Goal: Task Accomplishment & Management: Complete application form

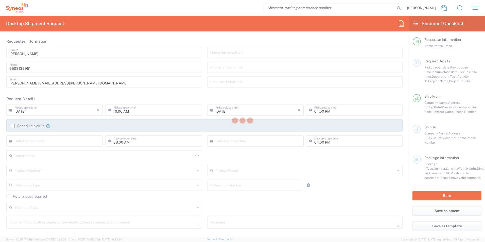
type input "3216"
type input "North Carolina"
type input "United States"
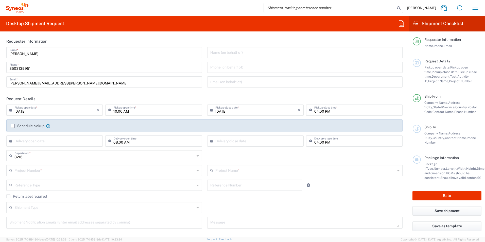
type input "Illingworth Rsrch Grp (USA) In"
click at [49, 159] on input "text" at bounding box center [104, 155] width 180 height 9
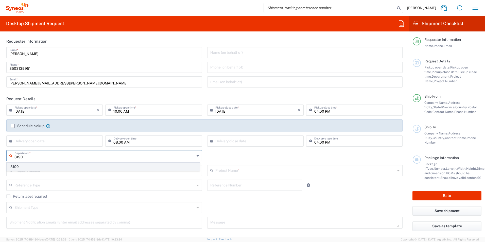
type input "3190"
click at [17, 165] on span "3190" at bounding box center [103, 167] width 193 height 8
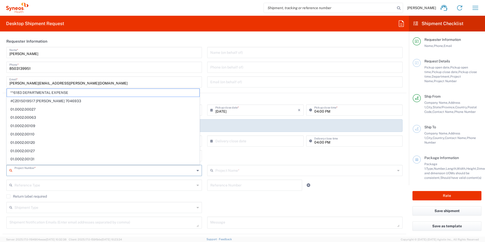
click at [65, 166] on input "text" at bounding box center [104, 170] width 180 height 9
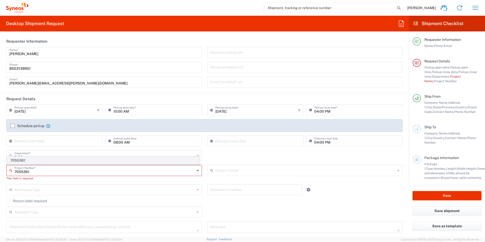
type input "7055361"
click at [62, 163] on span "7055361" at bounding box center [103, 161] width 193 height 8
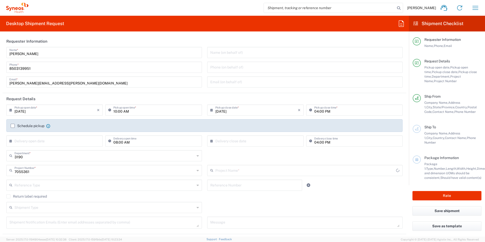
type input "802-ALN-003"
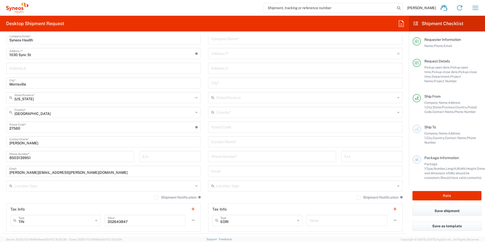
scroll to position [228, 0]
click at [251, 138] on input "text" at bounding box center [305, 140] width 188 height 9
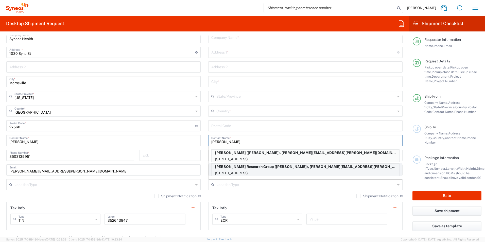
type input "Sidney"
click at [262, 169] on p "Illingworth Research Group (Sidney Clarke), sidney.clarke@syneoshealth.com" at bounding box center [306, 167] width 188 height 6
type input "[PERSON_NAME] Research Group"
type input "137 Kingsgate"
type input "Lake Oswego"
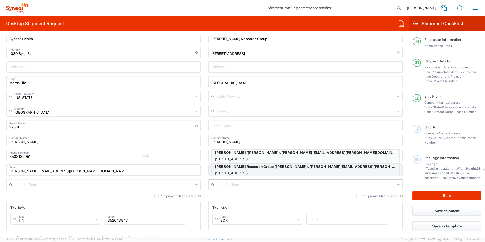
type input "[GEOGRAPHIC_DATA]"
type input "97035"
type input "Sidney Clarke"
type input "503-939-4316"
type input "sidney.clarke@syneoshealth.com"
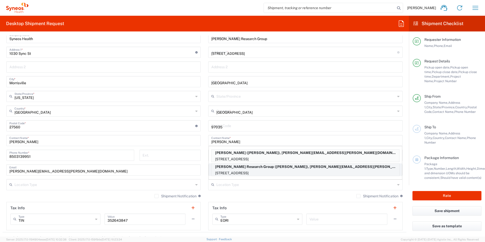
type input "[US_STATE]"
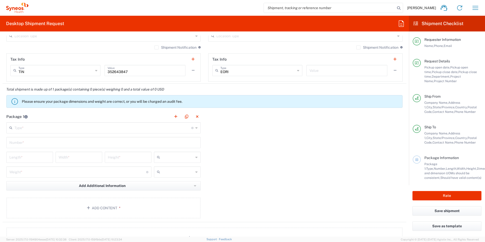
scroll to position [381, 0]
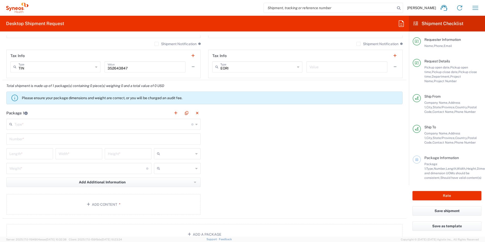
click at [39, 127] on input "text" at bounding box center [102, 124] width 177 height 9
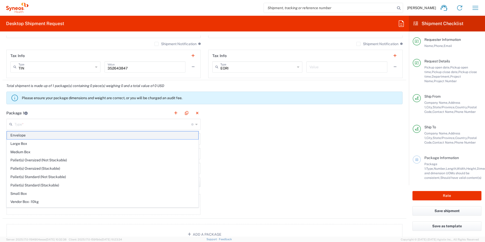
click at [40, 134] on span "Envelope" at bounding box center [103, 135] width 192 height 8
type input "Envelope"
type input "1"
type input "9.5"
type input "12.5"
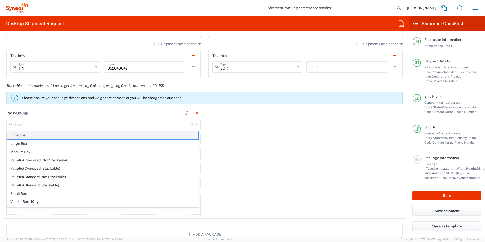
type input "0.25"
type input "in"
type input "0.45"
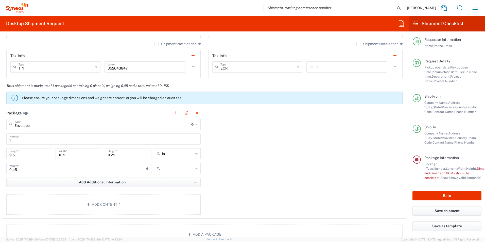
click at [172, 169] on input "text" at bounding box center [177, 168] width 31 height 8
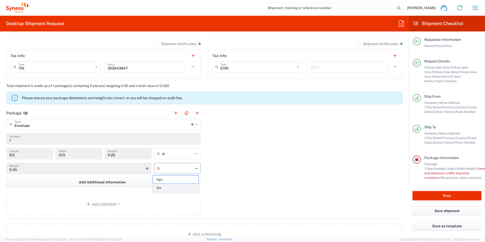
click at [168, 189] on span "lbs" at bounding box center [175, 188] width 45 height 8
type input "lbs"
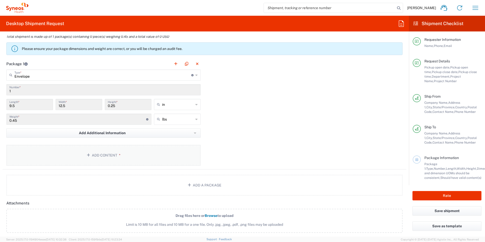
scroll to position [431, 0]
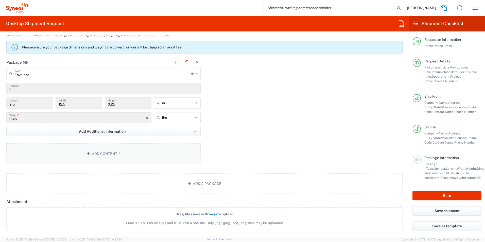
click at [132, 155] on button "Add Content *" at bounding box center [103, 153] width 194 height 21
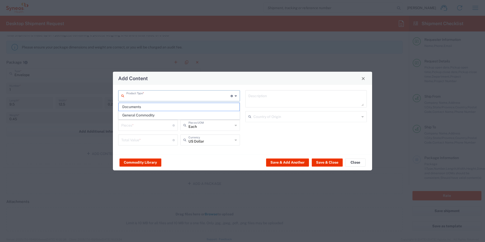
click at [149, 94] on input "text" at bounding box center [178, 95] width 104 height 9
click at [143, 116] on span "General Commodity" at bounding box center [179, 115] width 121 height 8
type input "General Commodity"
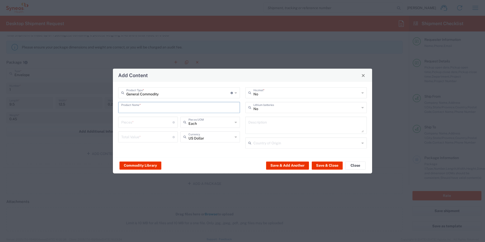
click at [150, 107] on input "text" at bounding box center [179, 107] width 116 height 9
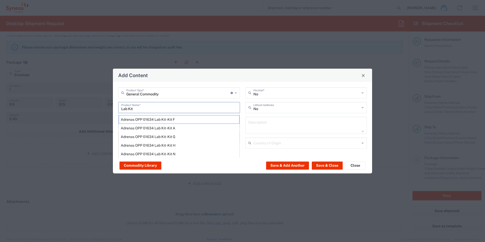
click at [150, 107] on input "Lab Kit" at bounding box center [179, 107] width 116 height 9
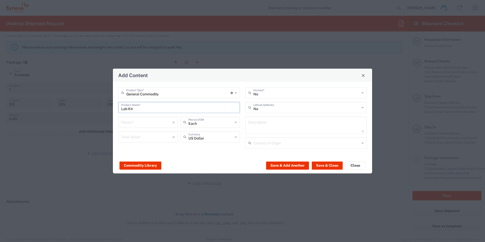
type input "Lab Kit"
click at [146, 121] on input "number" at bounding box center [146, 122] width 51 height 9
type input "1"
click at [146, 141] on input "number" at bounding box center [146, 136] width 51 height 9
type input "10"
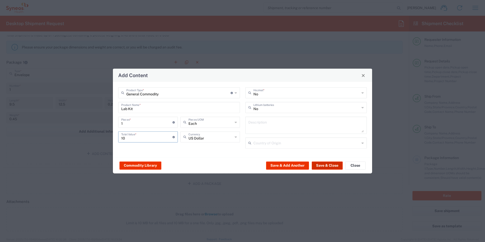
click at [325, 165] on button "Save & Close" at bounding box center [327, 165] width 31 height 8
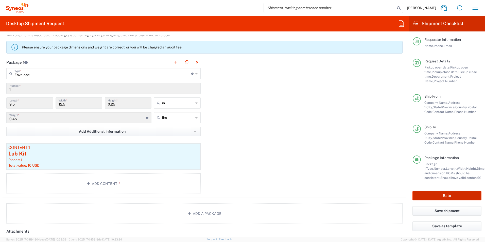
click at [443, 199] on button "Rate" at bounding box center [447, 195] width 69 height 9
type input "7055361"
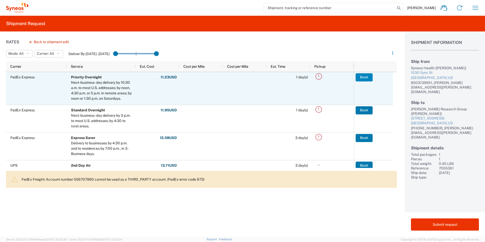
click at [359, 79] on button "Book" at bounding box center [364, 77] width 17 height 8
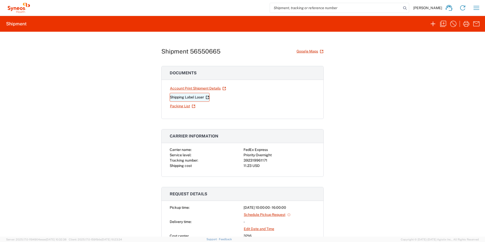
click at [200, 96] on link "Shipping Label Laser" at bounding box center [190, 97] width 40 height 9
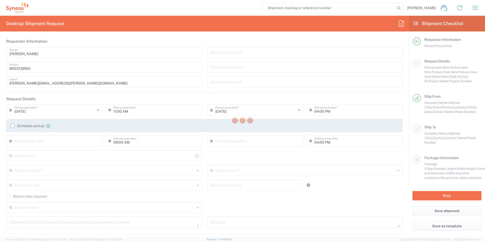
type input "North Carolina"
type input "United States"
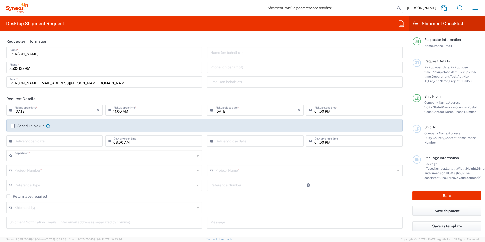
type input "3216"
type input "Illingworth Rsrch Grp (USA) In"
click at [47, 158] on input "text" at bounding box center [104, 155] width 180 height 9
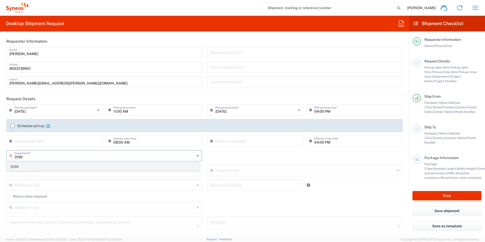
type input "3190"
click at [47, 166] on span "3190" at bounding box center [103, 167] width 193 height 8
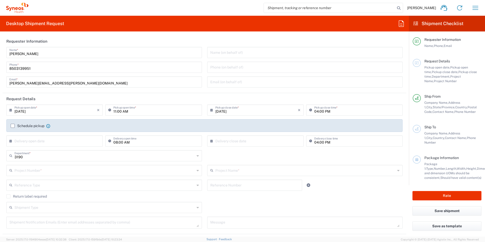
click at [66, 170] on input "text" at bounding box center [104, 170] width 180 height 9
type input "7056307"
click at [52, 156] on agx-shipment-cost-centers-widget "3190 Department * 3190 7056307 Project Number * 7056307A This field is required…" at bounding box center [205, 167] width 402 height 34
click at [54, 172] on input "text" at bounding box center [104, 170] width 180 height 9
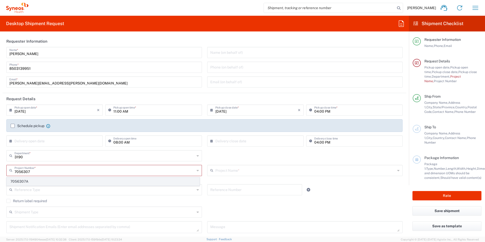
click at [45, 180] on span "7056307A" at bounding box center [103, 182] width 193 height 8
type input "7056307A"
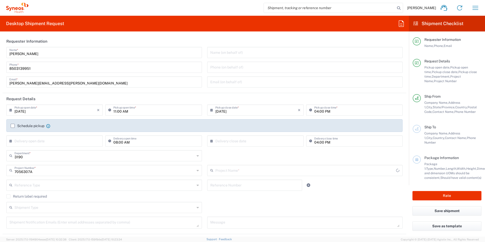
type input "802-ACC-002A"
click at [341, 189] on div "Reference Type Account Type Activity ID Airline Appointment Number ASN Batch Re…" at bounding box center [205, 187] width 402 height 15
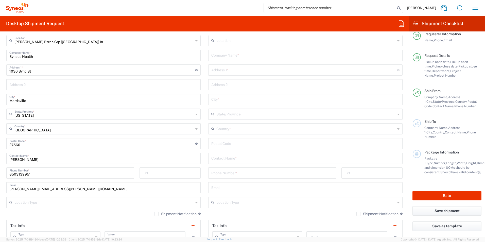
scroll to position [254, 0]
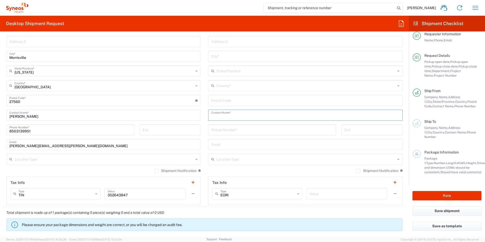
click at [243, 117] on input "text" at bounding box center [305, 114] width 188 height 9
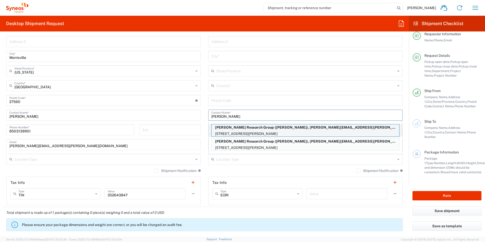
type input "Kim"
click at [256, 128] on p "Illingworth Research Group (Kim Carmichael), kimberly.carmichael@syneoshealth.c…" at bounding box center [306, 127] width 188 height 6
type input "[PERSON_NAME] Research Group"
type input "9624 Wickham Drive"
type input "Johnston"
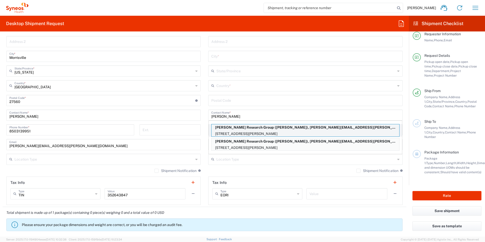
type input "[GEOGRAPHIC_DATA]"
type input "50131"
type input "Kim Carmichael"
type input "+1 515-783-1690"
type input "kimberly.carmichael@syneoshealth.com"
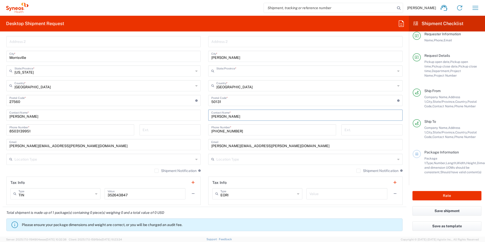
type input "[US_STATE]"
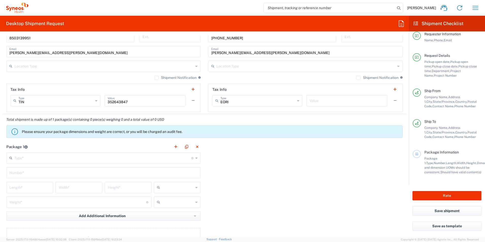
scroll to position [381, 0]
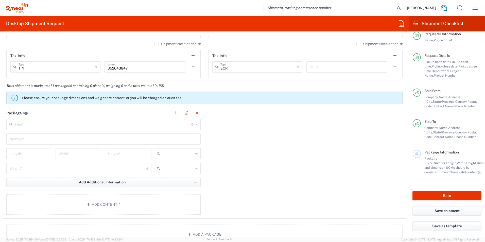
click at [67, 122] on input "text" at bounding box center [102, 124] width 177 height 9
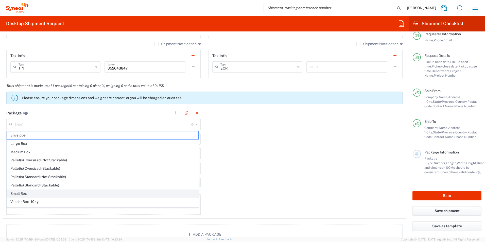
click at [30, 194] on span "Small Box" at bounding box center [103, 194] width 192 height 8
type input "Small Box"
type input "12.25"
type input "11"
type input "1.5"
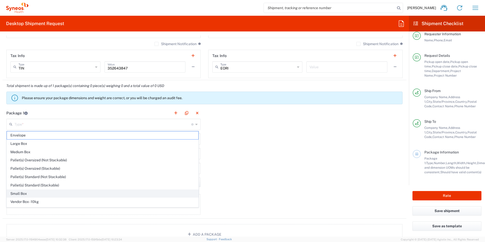
type input "in"
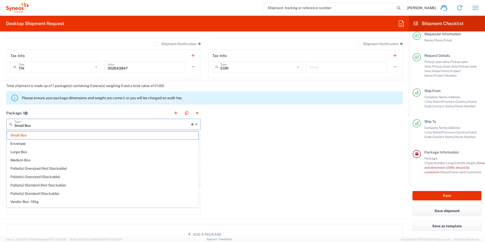
click at [36, 125] on input "Small Box" at bounding box center [102, 124] width 177 height 9
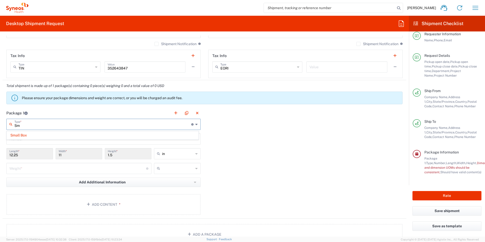
type input "S"
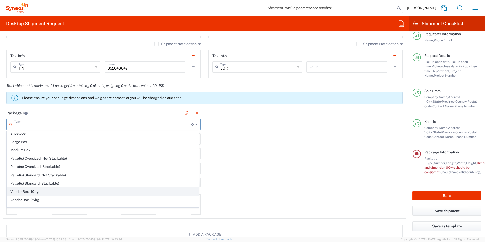
scroll to position [15, 0]
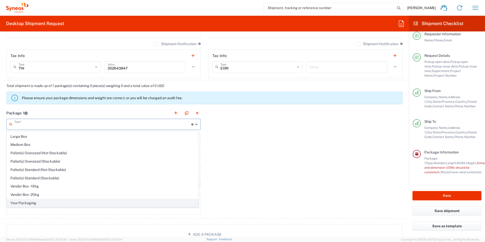
click at [25, 204] on span "Your Packaging" at bounding box center [103, 203] width 192 height 8
type input "Your Packaging"
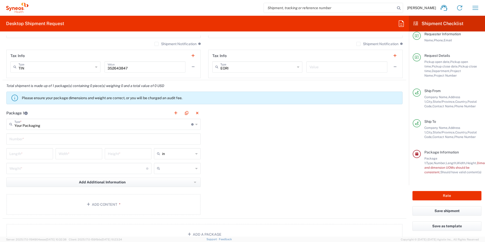
click at [45, 138] on input "text" at bounding box center [103, 138] width 188 height 9
type input "1"
click at [43, 154] on input "number" at bounding box center [29, 153] width 41 height 9
type input "12"
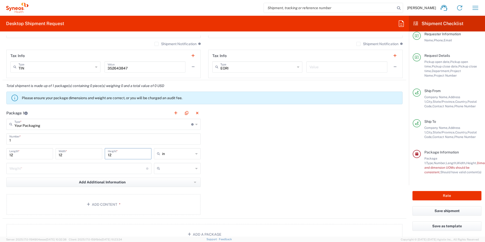
type input "12"
type input "in"
type input "3"
type input "lbs"
click at [140, 203] on button "Add Content *" at bounding box center [103, 204] width 194 height 21
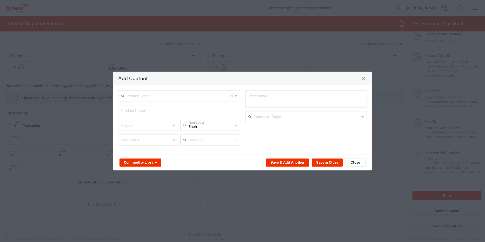
type input "US Dollar"
click at [158, 93] on input "text" at bounding box center [178, 95] width 104 height 9
click at [156, 113] on span "General Commodity" at bounding box center [179, 115] width 121 height 8
type input "General Commodity"
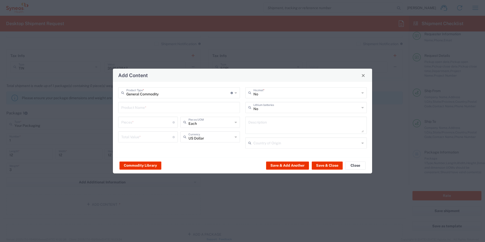
click at [158, 110] on input "text" at bounding box center [179, 107] width 116 height 9
type input "Lab kits"
click at [152, 123] on input "number" at bounding box center [146, 122] width 51 height 9
type input "3"
click at [150, 135] on input "number" at bounding box center [146, 136] width 51 height 9
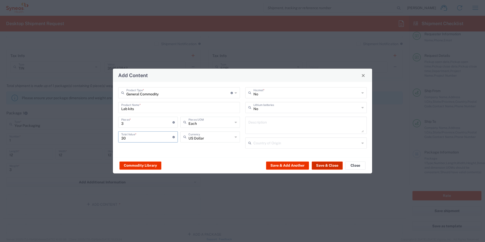
type input "30"
click at [328, 166] on button "Save & Close" at bounding box center [327, 165] width 31 height 8
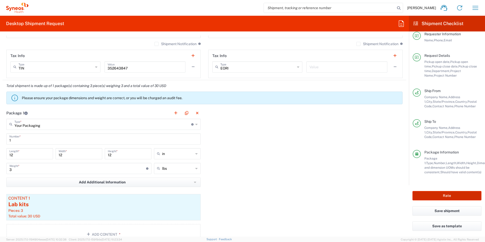
click at [444, 197] on button "Rate" at bounding box center [447, 195] width 69 height 9
type input "7056307A"
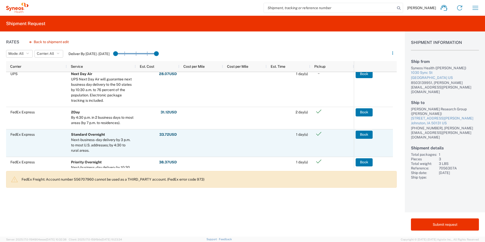
scroll to position [203, 0]
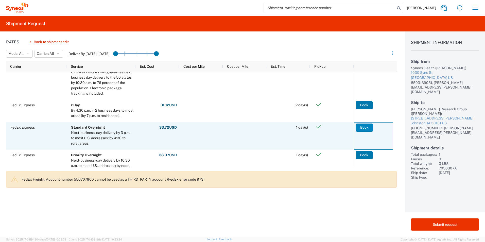
click at [365, 129] on button "Book" at bounding box center [364, 128] width 17 height 8
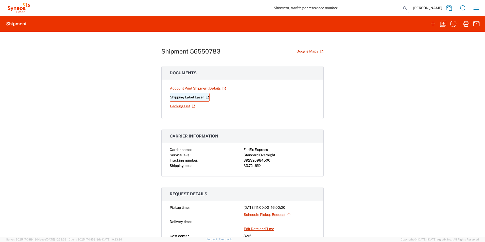
click at [191, 96] on link "Shipping Label Laser" at bounding box center [190, 97] width 40 height 9
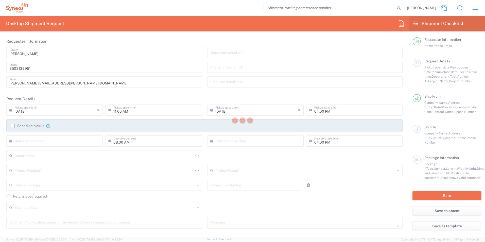
type input "[US_STATE]"
type input "[GEOGRAPHIC_DATA]"
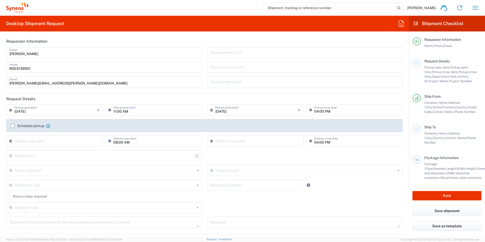
type input "3216"
type input "[PERSON_NAME] Rsrch Grp ([GEOGRAPHIC_DATA]) In"
click at [33, 156] on input "text" at bounding box center [104, 155] width 180 height 9
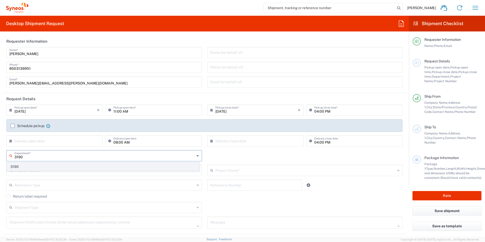
type input "3190"
click at [28, 165] on span "3190" at bounding box center [103, 167] width 193 height 8
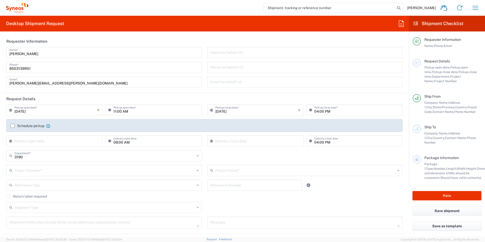
click at [61, 169] on input "text" at bounding box center [104, 170] width 180 height 9
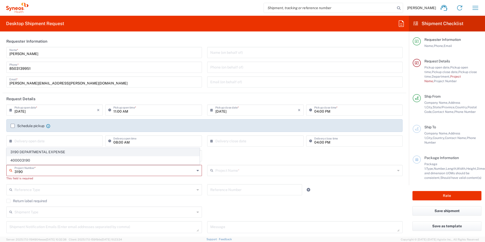
click at [60, 150] on span "3190 DEPARTMENTAL EXPENSE" at bounding box center [103, 152] width 193 height 8
type input "3190 DEPARTMENTAL EXPENSE"
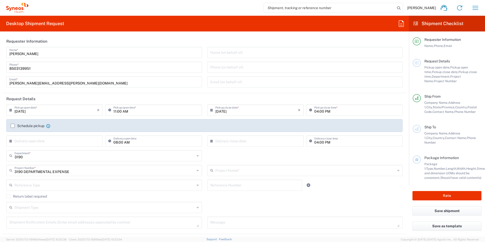
type input "3190 DEPARTMENTAL EXPENSE"
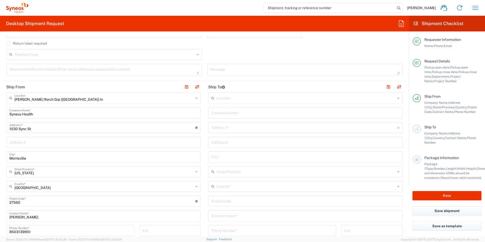
scroll to position [178, 0]
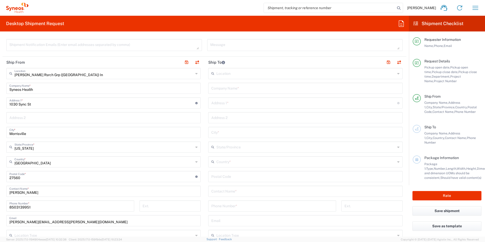
click at [267, 192] on input "text" at bounding box center [305, 191] width 188 height 9
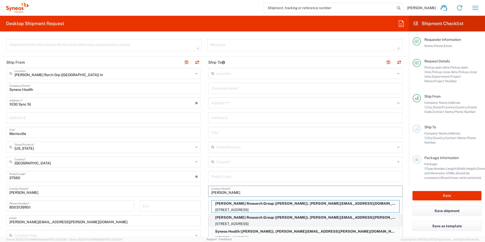
scroll to position [203, 0]
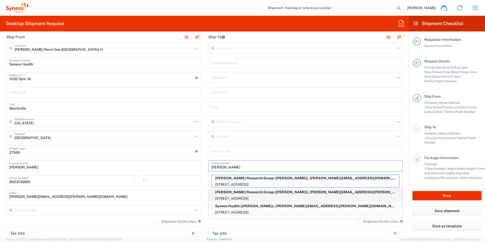
type input "[PERSON_NAME]"
click at [299, 196] on p "[STREET_ADDRESS]" at bounding box center [306, 198] width 188 height 6
type input "[PERSON_NAME] Research Group"
type input "12 Weathervane way"
type input "WARWICK"
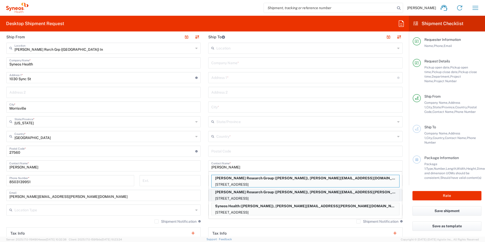
type input "[GEOGRAPHIC_DATA]"
type input "10990"
type input "[PERSON_NAME]"
type input "8452164746"
type input "[PERSON_NAME][EMAIL_ADDRESS][PERSON_NAME][DOMAIN_NAME]"
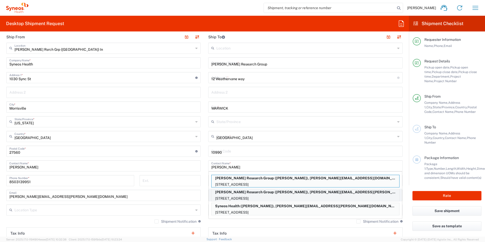
type input "[US_STATE]"
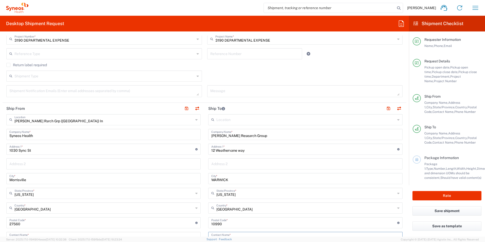
scroll to position [127, 0]
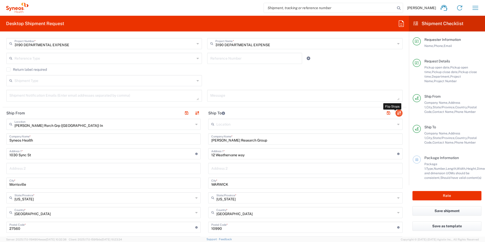
click at [396, 113] on button "button" at bounding box center [399, 113] width 7 height 7
type input "[PERSON_NAME] Research Group"
type input "12 Weathervane way"
type input "WARWICK"
type input "[US_STATE]"
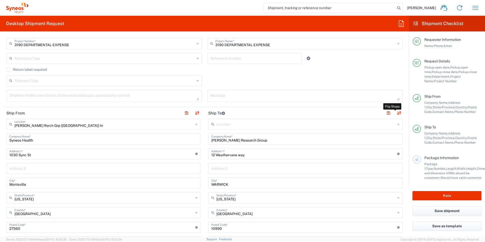
type input "10990"
type input "[PERSON_NAME]"
type input "8452164746"
type input "[PERSON_NAME] Rsrch Grp ([GEOGRAPHIC_DATA]) In"
type input "Syneos Health"
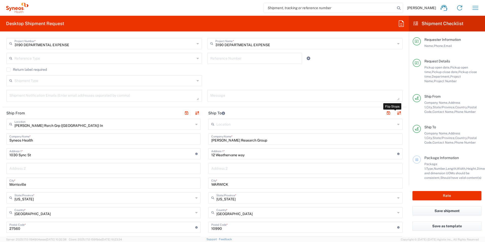
type input "1030 Sync St"
type input "Morrisville"
type input "[US_STATE]"
type input "27560"
type input "[PERSON_NAME]"
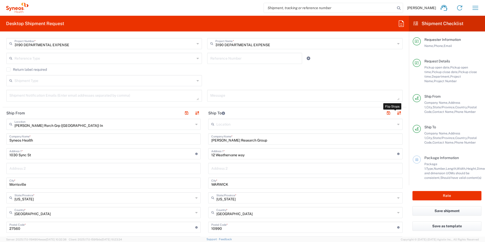
type input "8503139951"
type input "EORI"
type input "TIN"
type input "352643847"
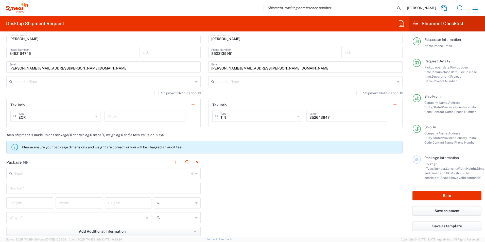
scroll to position [406, 0]
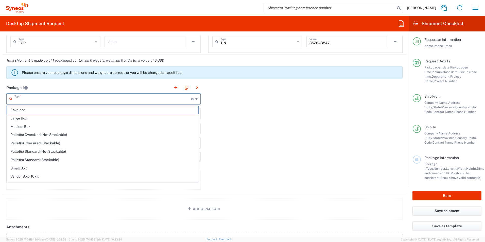
click at [31, 96] on input "text" at bounding box center [102, 98] width 177 height 9
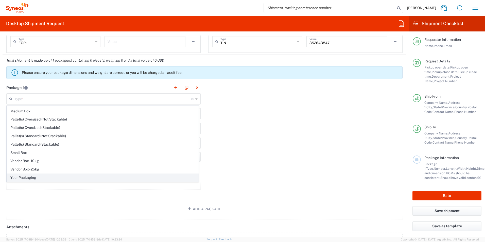
click at [33, 177] on span "Your Packaging" at bounding box center [103, 178] width 192 height 8
type input "Your Packaging"
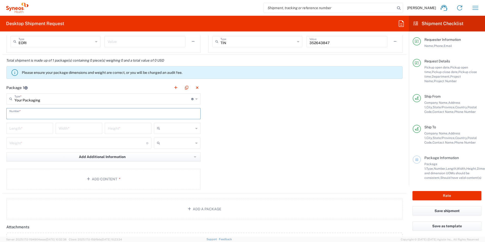
click at [41, 112] on input "text" at bounding box center [103, 113] width 188 height 9
type input "1"
click at [30, 129] on input "number" at bounding box center [29, 128] width 41 height 9
type input "24"
type input "8"
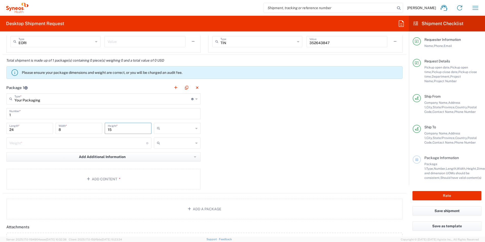
type input "15"
click at [157, 131] on icon at bounding box center [159, 128] width 5 height 8
click at [166, 155] on span "in" at bounding box center [175, 156] width 45 height 8
type input "in"
click at [107, 144] on input "number" at bounding box center [77, 142] width 137 height 9
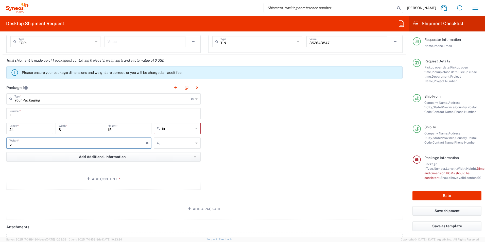
type input "5"
click at [179, 144] on input "text" at bounding box center [177, 143] width 31 height 8
click at [174, 161] on span "lbs" at bounding box center [175, 163] width 45 height 8
type input "lbs"
click at [123, 184] on button "Add Content *" at bounding box center [103, 179] width 194 height 21
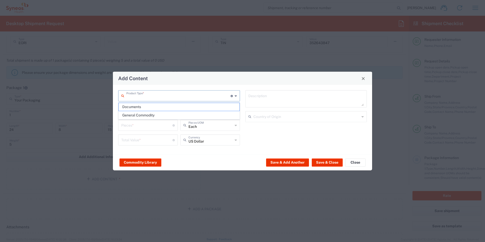
click at [177, 99] on input "text" at bounding box center [178, 95] width 104 height 9
click at [166, 117] on span "General Commodity" at bounding box center [179, 115] width 121 height 8
type input "General Commodity"
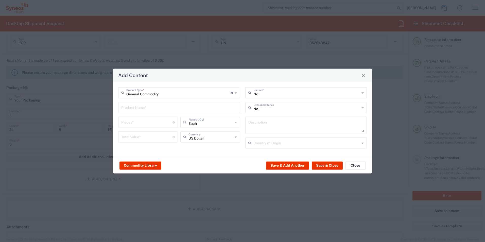
click at [161, 108] on input "text" at bounding box center [179, 107] width 116 height 9
click at [158, 121] on div "Infant Scale Seca 354 Digital" at bounding box center [179, 119] width 121 height 9
type input "Infant Scale Seca 354 Digital"
type input "1"
type input "332.79"
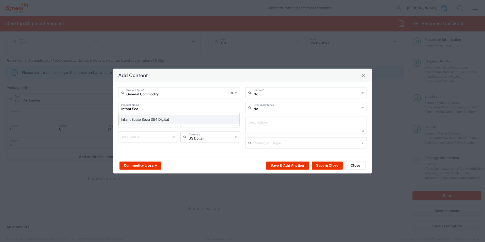
type textarea "Digital Baby/Toddler Scale w/ Removable Tray secaÂ® 354 Digital LCD Display 44 …"
type input "[GEOGRAPHIC_DATA]"
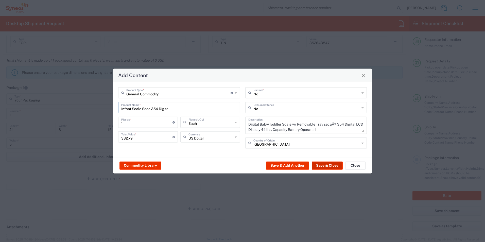
click at [326, 166] on button "Save & Close" at bounding box center [327, 165] width 31 height 8
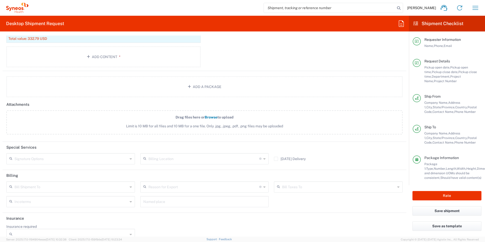
scroll to position [567, 0]
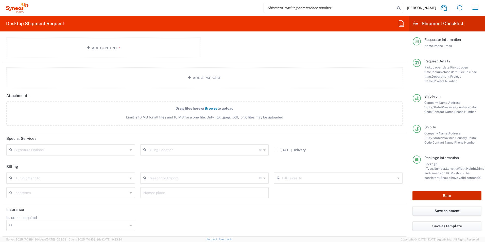
click at [434, 198] on button "Rate" at bounding box center [447, 195] width 69 height 9
type input "3190 DEPARTMENTAL EXPENSE"
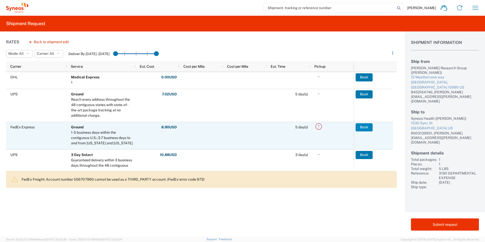
click at [363, 128] on button "Book" at bounding box center [364, 127] width 17 height 8
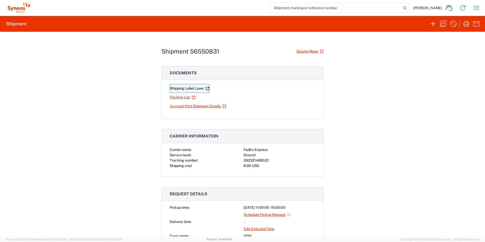
click at [194, 88] on link "Shipping Label Laser" at bounding box center [190, 88] width 40 height 9
click at [436, 26] on icon "button" at bounding box center [433, 24] width 8 height 8
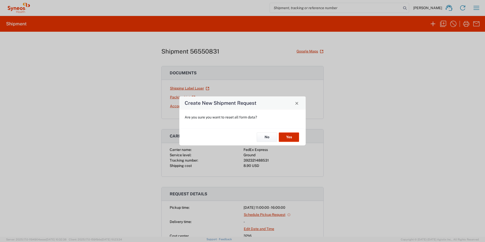
click at [287, 137] on button "Yes" at bounding box center [289, 136] width 20 height 9
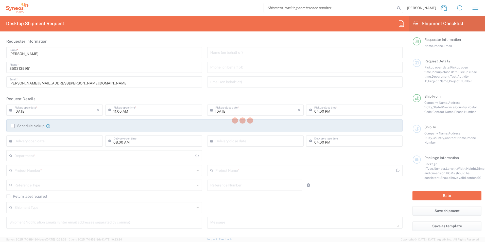
type input "3216"
type input "[US_STATE]"
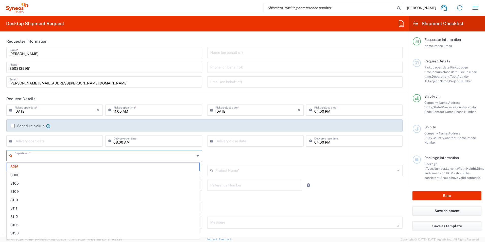
click at [50, 156] on input "text" at bounding box center [104, 155] width 180 height 9
type input "3190"
click at [31, 168] on span "3190" at bounding box center [103, 167] width 193 height 8
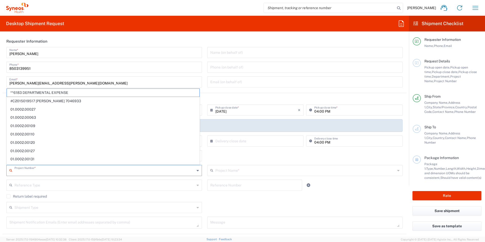
click at [56, 169] on input "text" at bounding box center [104, 170] width 180 height 9
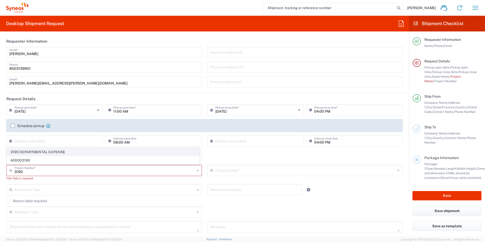
click at [52, 154] on span "3190 DEPARTMENTAL EXPENSE" at bounding box center [103, 152] width 193 height 8
type input "3190 DEPARTMENTAL EXPENSE"
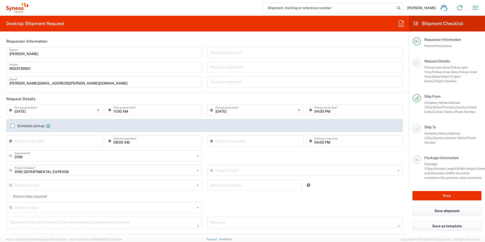
type input "3190 DEPARTMENTAL EXPENSE"
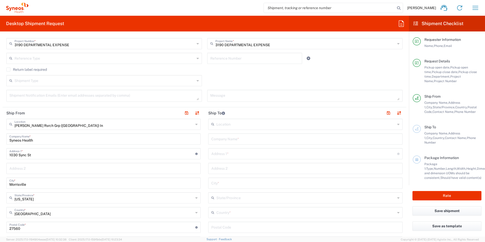
scroll to position [178, 0]
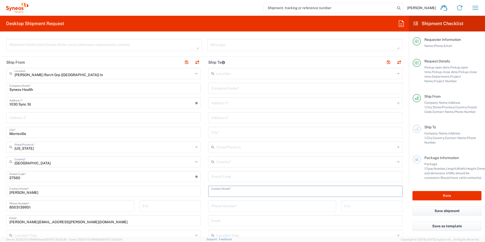
click at [255, 188] on input "text" at bounding box center [305, 191] width 188 height 9
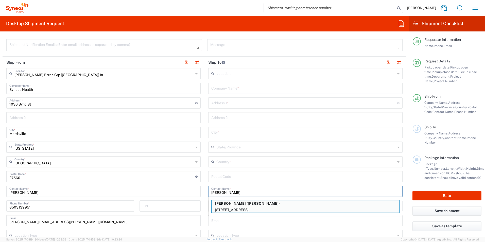
type input "[PERSON_NAME]"
click at [261, 218] on div "Location [PERSON_NAME] LLC-[GEOGRAPHIC_DATA] [GEOGRAPHIC_DATA] [GEOGRAPHIC_DATA…" at bounding box center [305, 174] width 194 height 213
click at [254, 205] on p "[PERSON_NAME] ([PERSON_NAME])" at bounding box center [306, 203] width 188 height 6
type input "[PERSON_NAME]"
type input "[STREET_ADDRESS]"
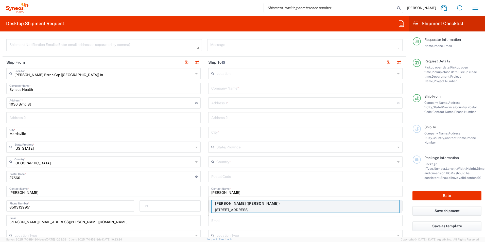
type input "Marietta"
type input "[GEOGRAPHIC_DATA]"
type input "30064"
type input "[PERSON_NAME]"
type input "[PHONE_NUMBER]"
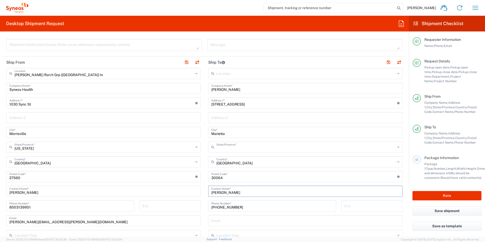
type input "[US_STATE]"
click at [396, 66] on button "button" at bounding box center [399, 62] width 7 height 7
type input "[PERSON_NAME]"
type input "[STREET_ADDRESS]"
type input "Marietta"
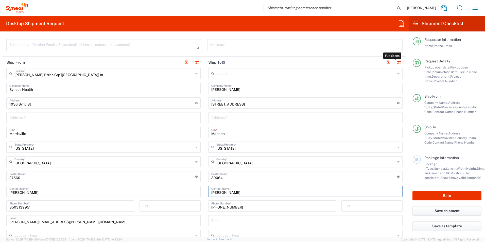
type input "[US_STATE]"
type input "30064"
type input "[PERSON_NAME]"
type input "[PHONE_NUMBER]"
type input "EORI"
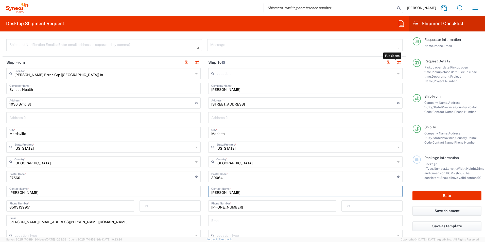
type input "[PERSON_NAME] Rsrch Grp ([GEOGRAPHIC_DATA]) In"
type input "Syneos Health"
type input "1030 Sync St"
type input "Morrisville"
type input "[US_STATE]"
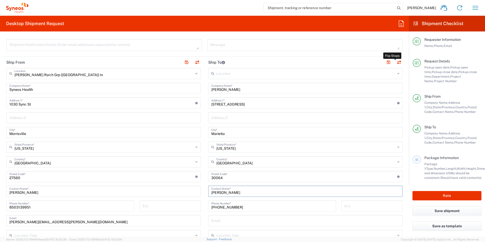
type input "27560"
type input "[PERSON_NAME]"
type input "8503139951"
type input "[PERSON_NAME][EMAIL_ADDRESS][PERSON_NAME][DOMAIN_NAME]"
type input "TIN"
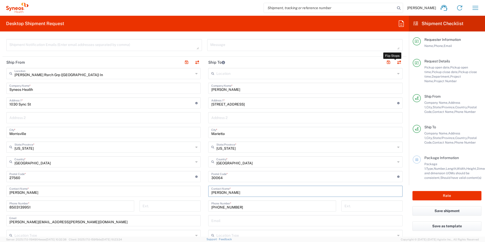
type input "352643847"
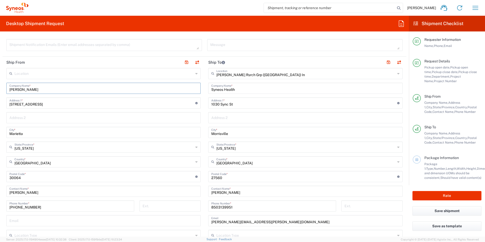
click at [67, 89] on input "[PERSON_NAME]" at bounding box center [103, 87] width 188 height 9
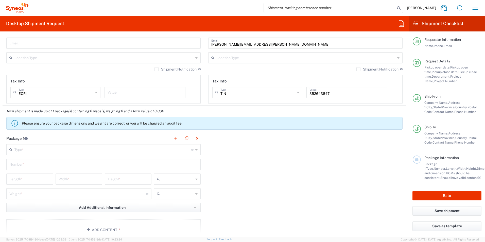
scroll to position [406, 0]
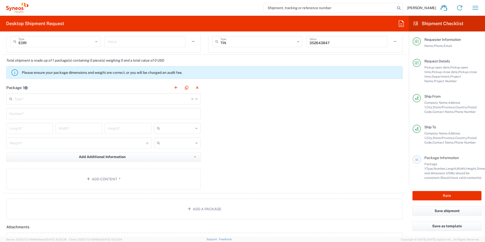
type input "[PERSON_NAME] Research Group"
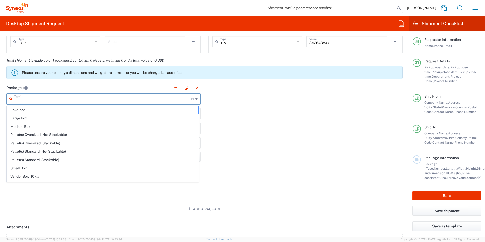
click at [40, 101] on input "text" at bounding box center [102, 98] width 177 height 9
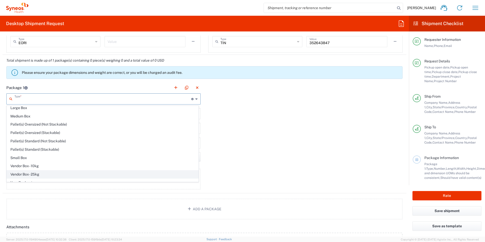
scroll to position [15, 0]
click at [33, 180] on span "Your Packaging" at bounding box center [103, 178] width 192 height 8
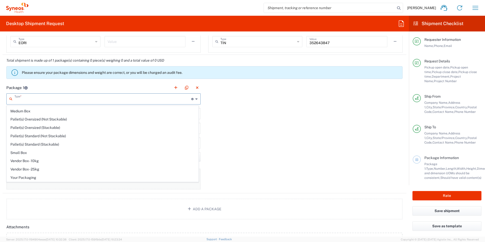
type input "Your Packaging"
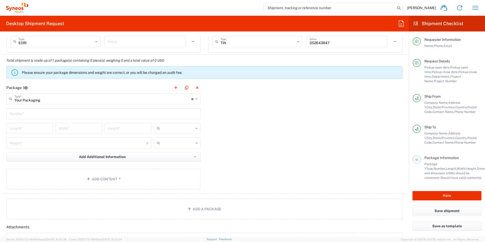
click at [43, 116] on input "text" at bounding box center [103, 113] width 188 height 9
type input "1"
type input "19"
type input "18"
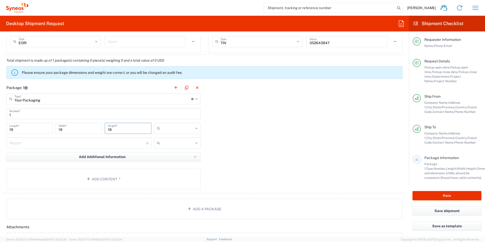
click at [173, 129] on input "text" at bounding box center [177, 128] width 31 height 8
click at [163, 156] on span "in" at bounding box center [175, 156] width 45 height 8
type input "in"
click at [124, 142] on input "number" at bounding box center [77, 142] width 137 height 9
type input "20"
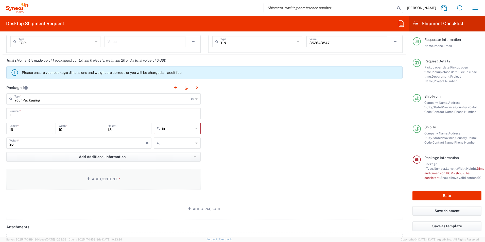
click at [125, 187] on button "Add Content *" at bounding box center [103, 179] width 194 height 21
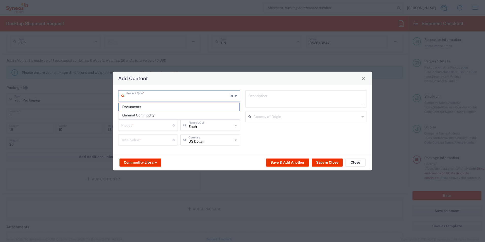
click at [171, 99] on input "text" at bounding box center [178, 95] width 104 height 9
click at [162, 114] on span "General Commodity" at bounding box center [179, 115] width 121 height 8
type input "General Commodity"
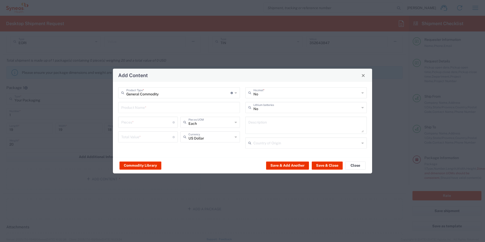
click at [162, 104] on input "text" at bounding box center [179, 107] width 116 height 9
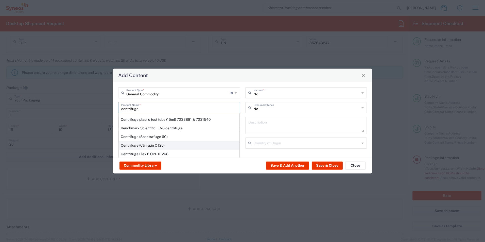
click at [164, 144] on div "Centrifuge (Clinispin CT25)" at bounding box center [179, 145] width 121 height 9
type input "Centrifuge (Clinispin CT25)"
type input "1"
type input "585.06"
type textarea "Centrifuge (Clinispin CT25)"
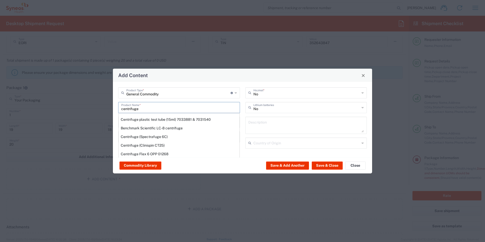
type input "[GEOGRAPHIC_DATA]"
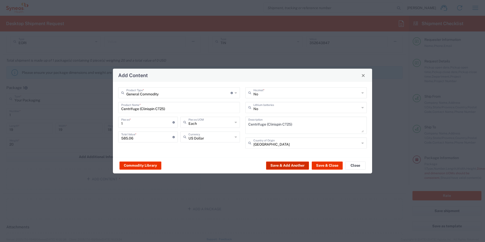
click at [302, 167] on button "Save & Add Another" at bounding box center [287, 165] width 43 height 8
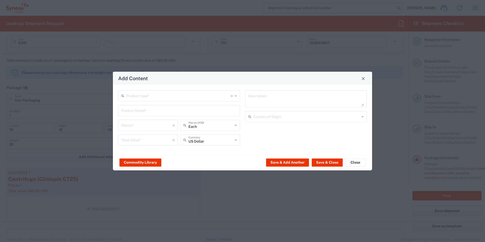
click at [169, 93] on input "text" at bounding box center [178, 95] width 104 height 9
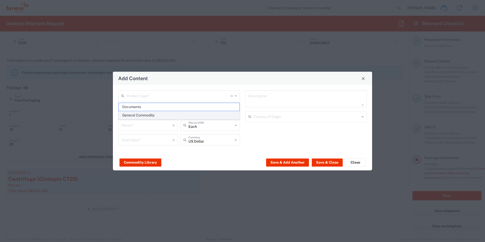
click at [153, 116] on span "General Commodity" at bounding box center [179, 115] width 121 height 8
type input "General Commodity"
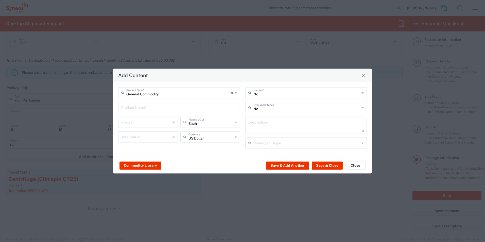
click at [152, 107] on input "text" at bounding box center [179, 107] width 116 height 9
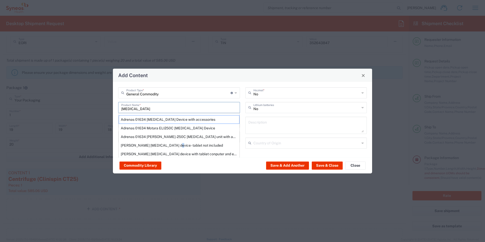
click at [169, 147] on div "[PERSON_NAME] [MEDICAL_DATA] device - tablet not included" at bounding box center [179, 145] width 121 height 9
type input "[PERSON_NAME] [MEDICAL_DATA] device - tablet not included"
type input "1"
type input "1947"
type textarea "[PERSON_NAME] [MEDICAL_DATA] device - tablet not included"
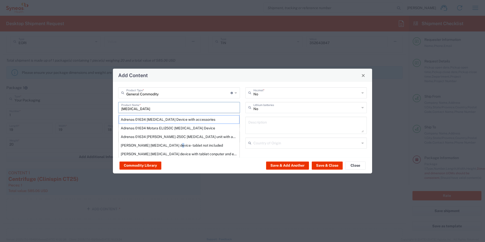
type input "[GEOGRAPHIC_DATA]"
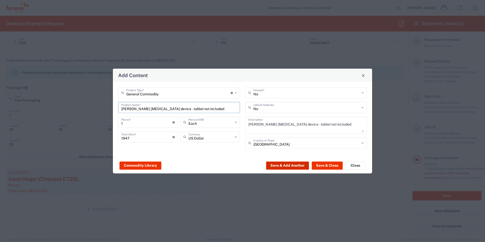
click at [290, 165] on button "Save & Add Another" at bounding box center [287, 165] width 43 height 8
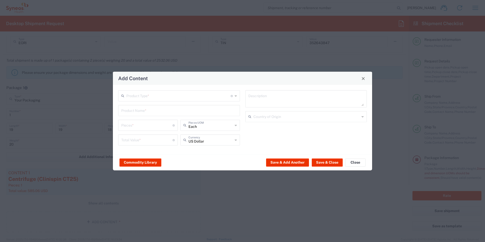
click at [174, 96] on input "text" at bounding box center [178, 95] width 104 height 9
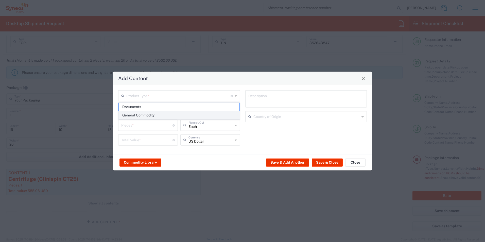
click at [162, 119] on span "General Commodity" at bounding box center [179, 115] width 121 height 8
type input "General Commodity"
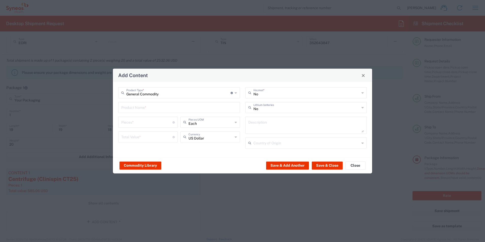
click at [156, 106] on input "text" at bounding box center [179, 107] width 116 height 9
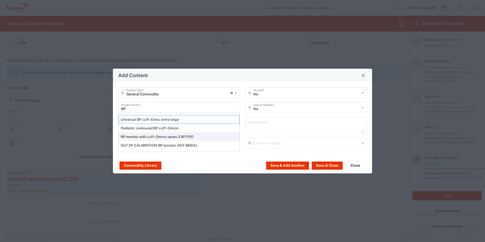
click at [161, 135] on div "BP monitor with cuff - Omron series 3 BP7100" at bounding box center [179, 136] width 121 height 9
type input "BP monitor with cuff - Omron series 3 BP7100"
type input "1"
type input "65"
type textarea "BP monitor with cuff - Omron series 3 BP7101"
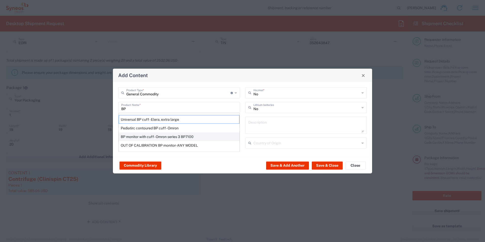
type input "[GEOGRAPHIC_DATA]"
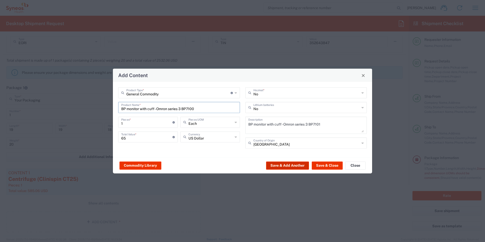
click at [287, 168] on button "Save & Add Another" at bounding box center [287, 165] width 43 height 8
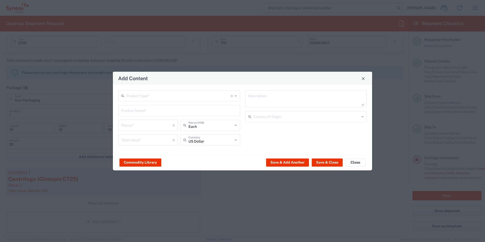
click at [163, 93] on input "text" at bounding box center [178, 95] width 104 height 9
click at [159, 114] on span "General Commodity" at bounding box center [179, 115] width 121 height 8
type input "General Commodity"
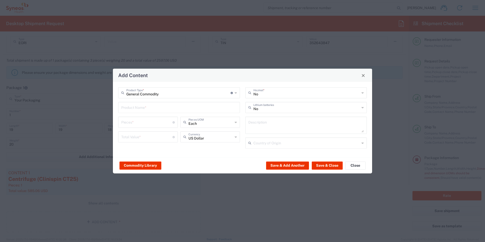
click at [159, 108] on input "text" at bounding box center [179, 107] width 116 height 9
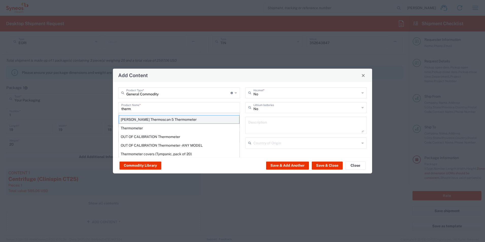
click at [159, 118] on div "[PERSON_NAME] Thermoscan 5 Thermometer" at bounding box center [179, 119] width 121 height 9
type input "[PERSON_NAME] Thermoscan 5 Thermometer"
type input "1"
type textarea "Digital thermometer for body temperature measurement"
type input "[GEOGRAPHIC_DATA]"
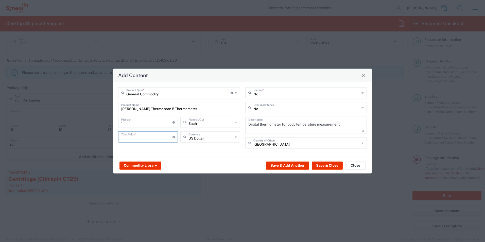
click at [145, 135] on input "number" at bounding box center [146, 136] width 51 height 9
type input "78"
click at [332, 166] on button "Save & Close" at bounding box center [327, 165] width 31 height 8
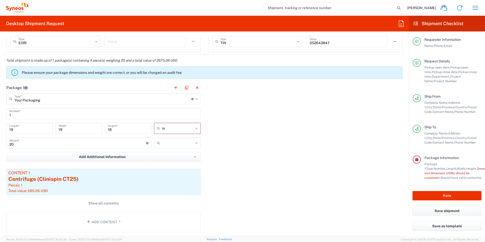
type input "in"
click at [178, 127] on input "in" at bounding box center [177, 128] width 31 height 8
click at [173, 140] on span "in" at bounding box center [175, 140] width 45 height 8
click at [173, 142] on input "text" at bounding box center [177, 143] width 31 height 8
click at [169, 161] on span "lbs" at bounding box center [175, 163] width 45 height 8
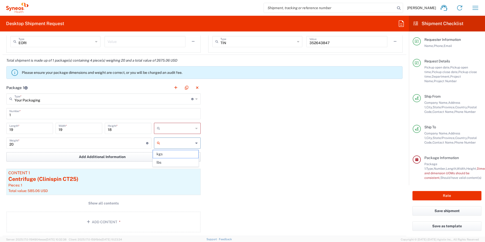
type input "lbs"
click at [169, 131] on input "text" at bounding box center [177, 128] width 31 height 8
click at [164, 155] on span "in" at bounding box center [175, 156] width 45 height 8
type input "in"
click at [282, 157] on div "Package 1 Your Packaging Type * Material used to package goods Envelope Large B…" at bounding box center [205, 159] width 404 height 154
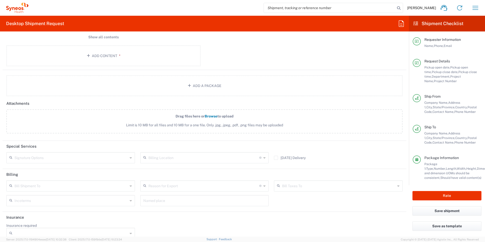
scroll to position [580, 0]
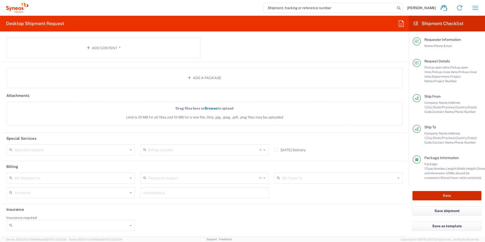
click at [449, 196] on button "Rate" at bounding box center [447, 195] width 69 height 9
type input "3190 DEPARTMENTAL EXPENSE"
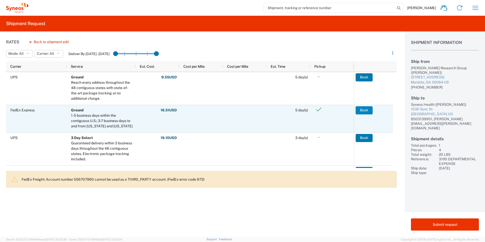
click at [363, 111] on button "Book" at bounding box center [364, 110] width 17 height 8
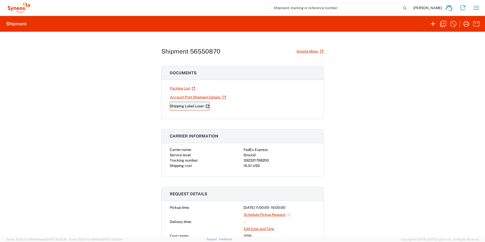
click at [187, 105] on link "Shipping Label Laser" at bounding box center [190, 106] width 40 height 9
click at [444, 25] on icon "button" at bounding box center [443, 24] width 8 height 8
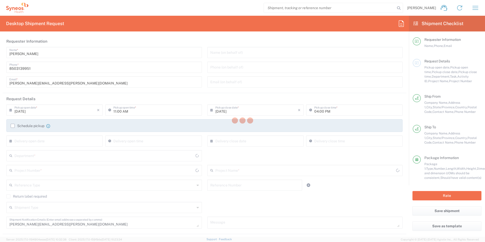
type input "3190 DEPARTMENTAL EXPENSE"
type input "[US_STATE]"
type input "Your Packaging"
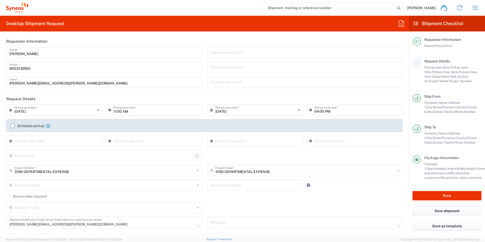
type input "3190"
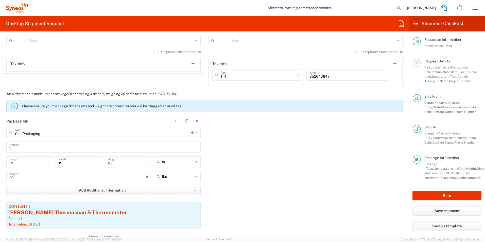
scroll to position [406, 0]
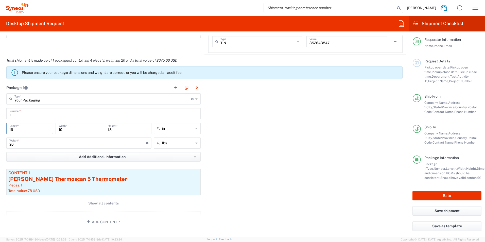
click at [30, 132] on input "19" at bounding box center [29, 128] width 41 height 9
type input "1"
type input "15"
type input "11"
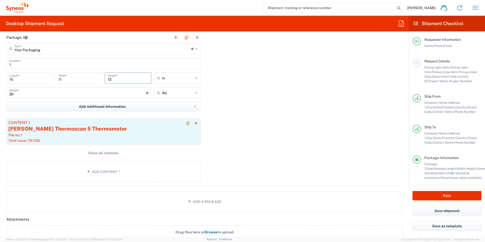
scroll to position [457, 0]
type input "12"
click at [118, 126] on div "[PERSON_NAME] Thermoscan 5 Thermometer" at bounding box center [103, 129] width 190 height 8
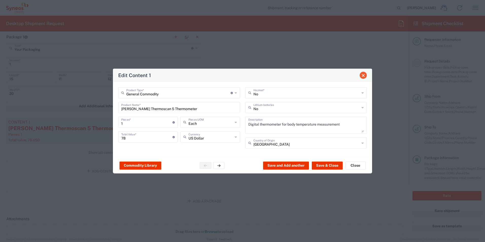
click at [361, 76] on button "Close" at bounding box center [363, 75] width 7 height 7
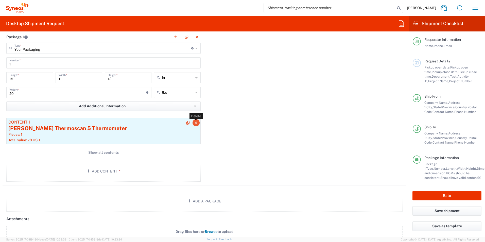
click at [197, 122] on button "button" at bounding box center [196, 122] width 7 height 7
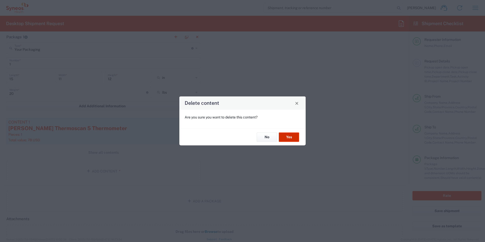
click at [292, 137] on button "Yes" at bounding box center [289, 136] width 20 height 9
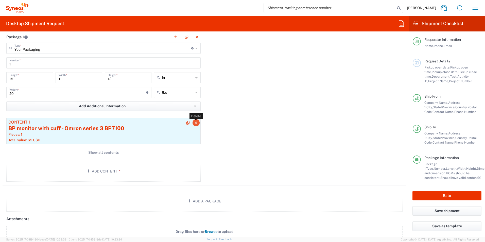
click at [195, 122] on icon "button" at bounding box center [196, 123] width 3 height 4
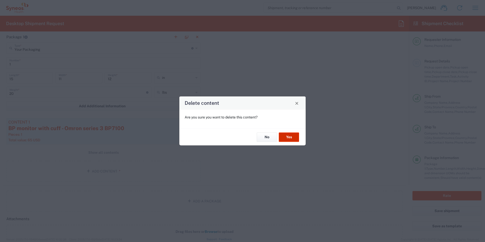
click at [287, 136] on button "Yes" at bounding box center [289, 136] width 20 height 9
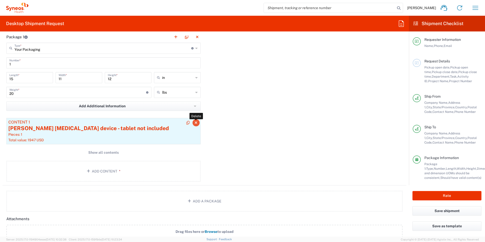
click at [195, 121] on icon "button" at bounding box center [196, 123] width 3 height 4
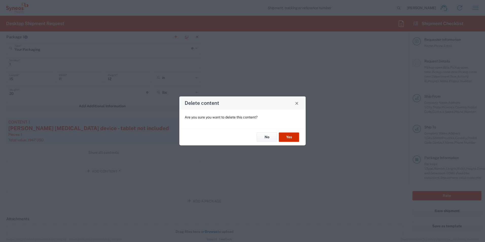
click at [285, 136] on button "Yes" at bounding box center [289, 136] width 20 height 9
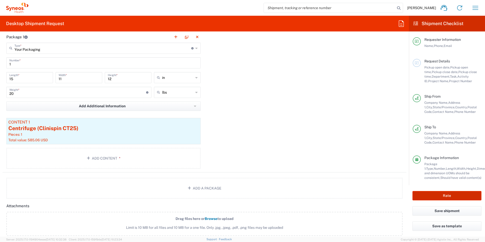
click at [462, 196] on button "Rate" at bounding box center [447, 195] width 69 height 9
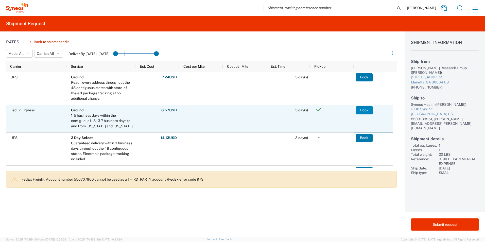
click at [366, 113] on button "Book" at bounding box center [364, 110] width 17 height 8
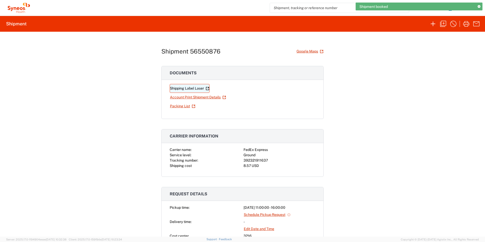
click at [186, 89] on link "Shipping Label Laser" at bounding box center [190, 88] width 40 height 9
